Goal: Task Accomplishment & Management: Manage account settings

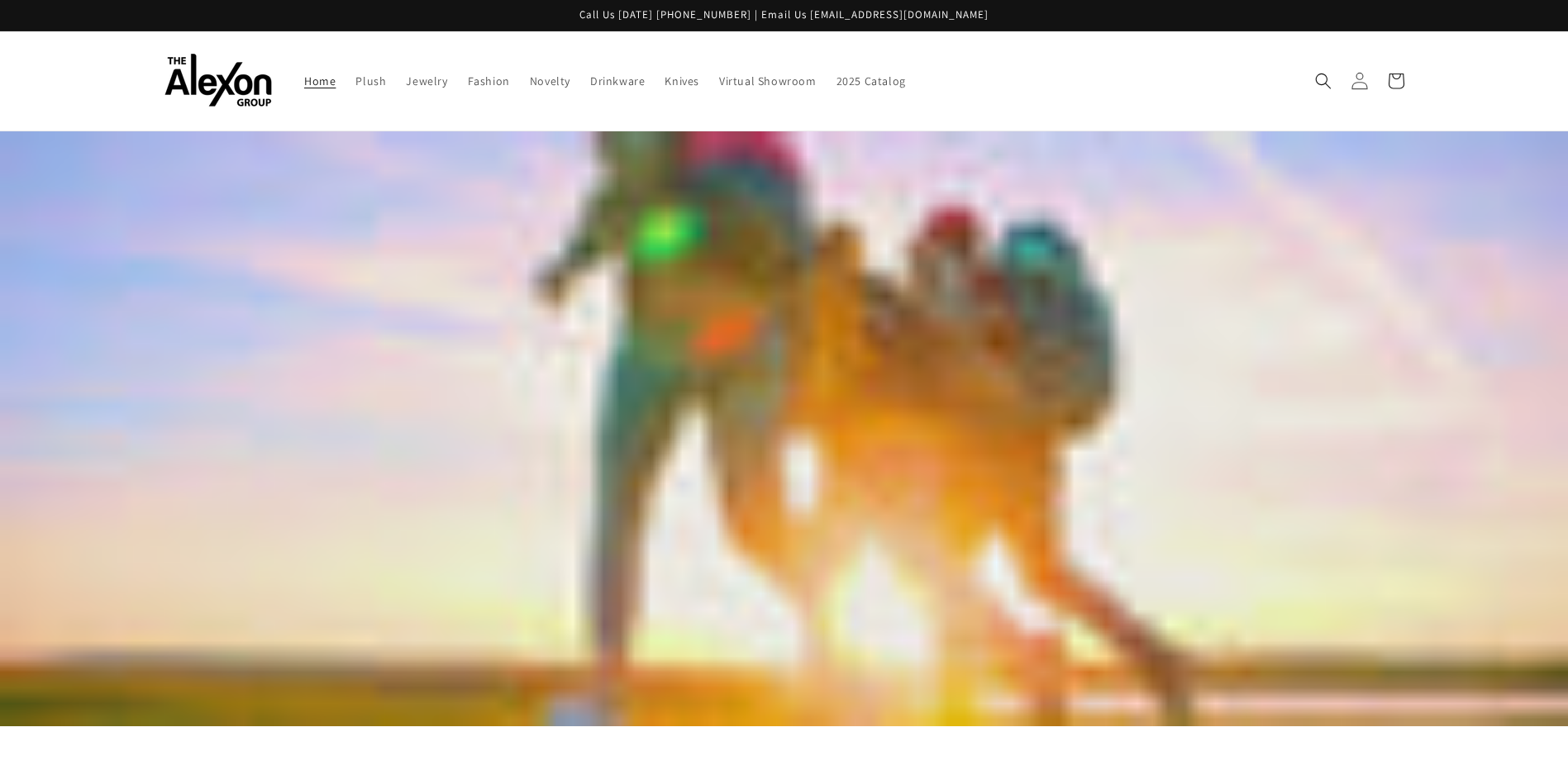
click at [1363, 81] on icon at bounding box center [1359, 80] width 17 height 17
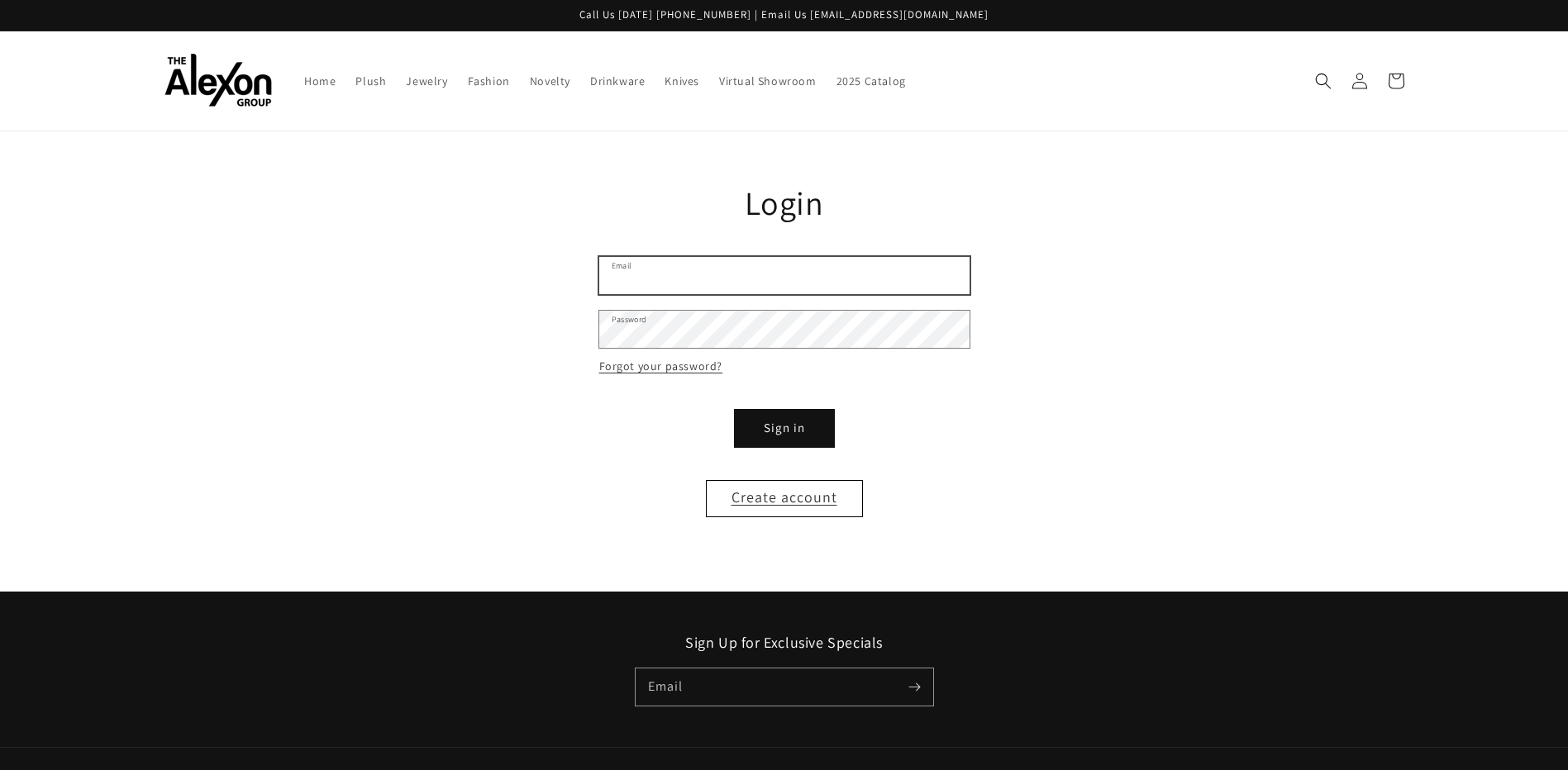
click at [799, 274] on input "Email" at bounding box center [785, 275] width 371 height 38
click at [703, 284] on input "Email" at bounding box center [785, 275] width 371 height 38
type input "**********"
click at [735, 410] on button "Sign in" at bounding box center [784, 428] width 99 height 38
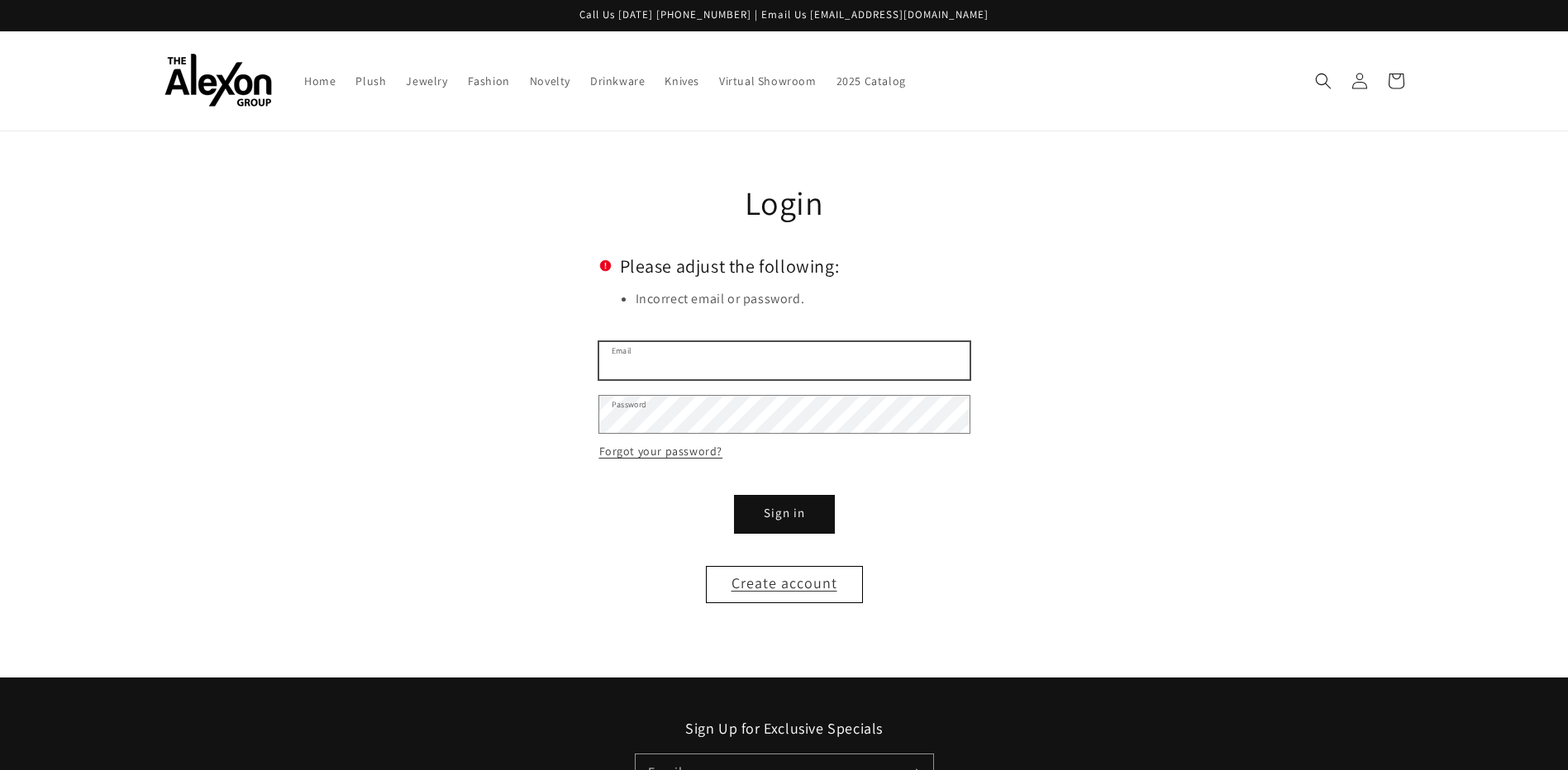
click at [698, 373] on input "Email" at bounding box center [785, 360] width 371 height 38
click at [1100, 513] on main "Reset your password We will send you an email to reset your password Email Subm…" at bounding box center [784, 404] width 1568 height 546
click at [661, 457] on link "Forgot your password?" at bounding box center [662, 452] width 124 height 21
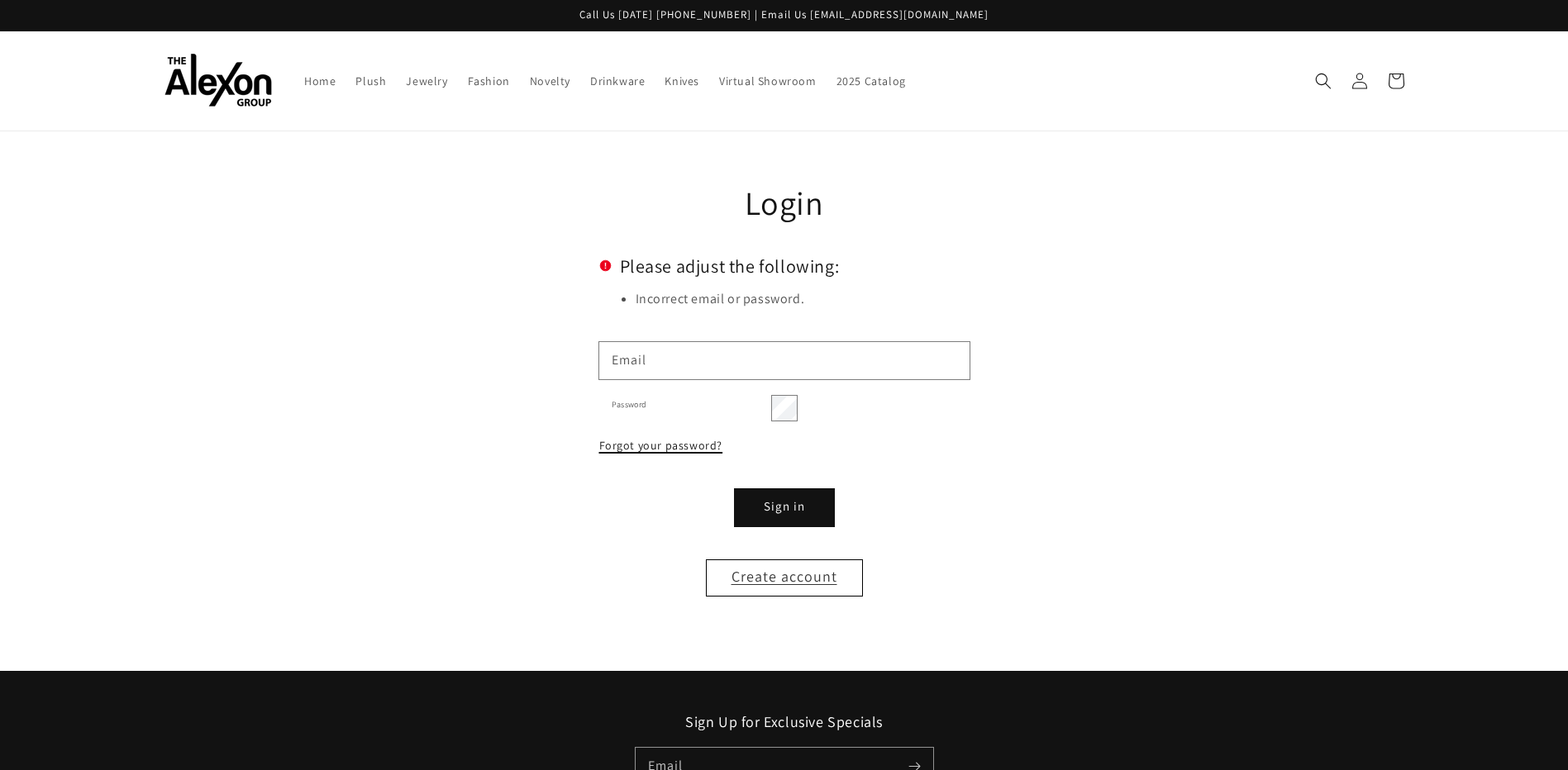
scroll to position [16, 0]
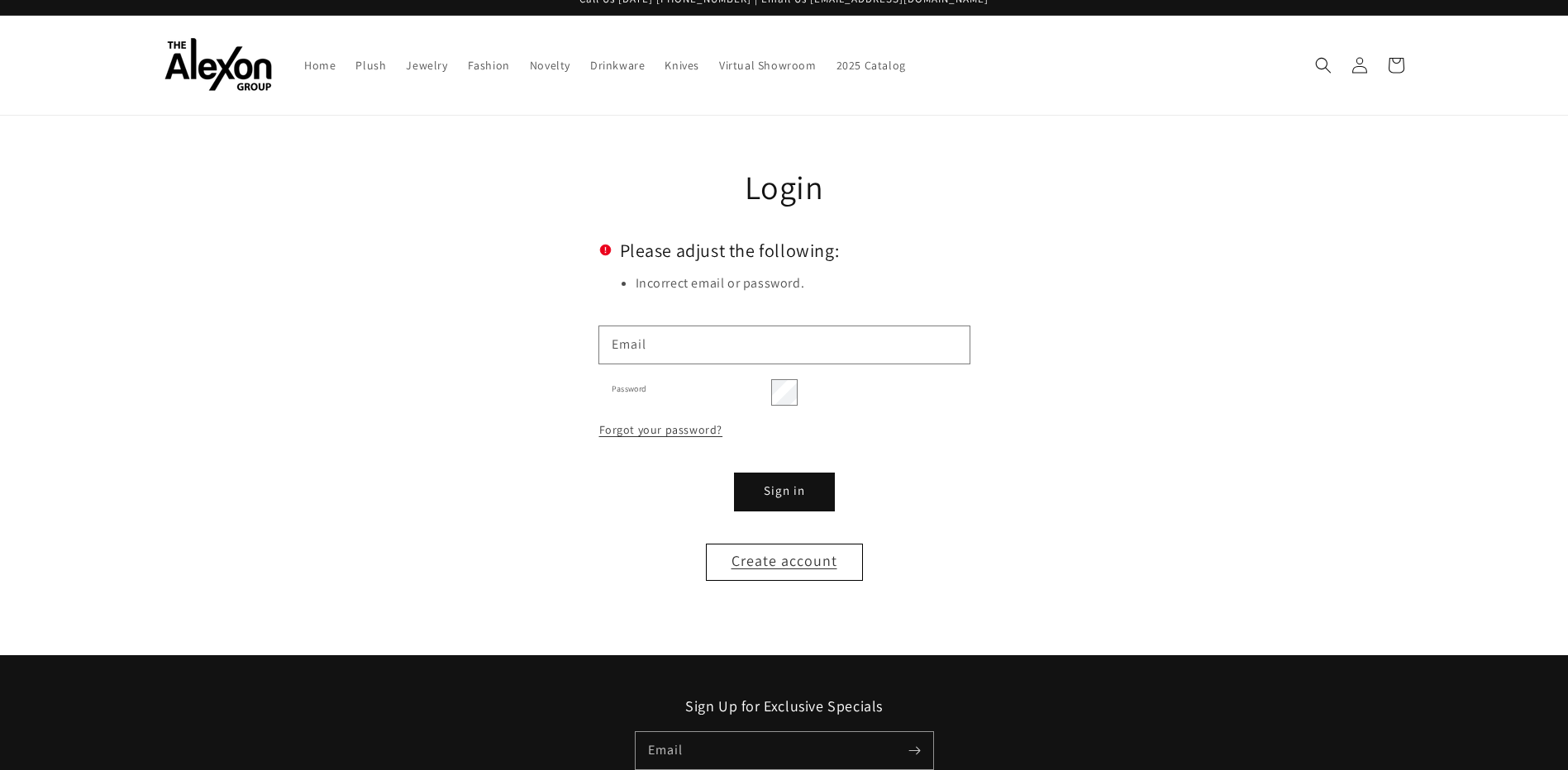
click at [0, 0] on input "Email" at bounding box center [0, 0] width 0 height 0
type input "**********"
click at [0, 0] on button "Submit" at bounding box center [0, 0] width 0 height 0
